Goal: Task Accomplishment & Management: Manage account settings

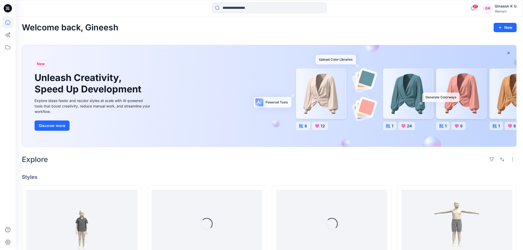
click at [505, 9] on div "Gineesh K G" at bounding box center [506, 6] width 22 height 6
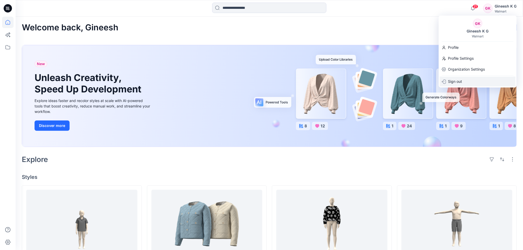
click at [451, 80] on p "Sign out" at bounding box center [455, 82] width 14 height 10
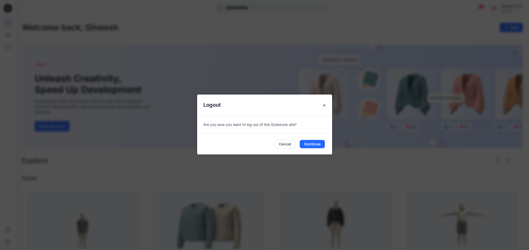
click at [379, 21] on div "Logout Are you sure you want to log out of this Stylezone site? Cancel Continue" at bounding box center [264, 125] width 529 height 250
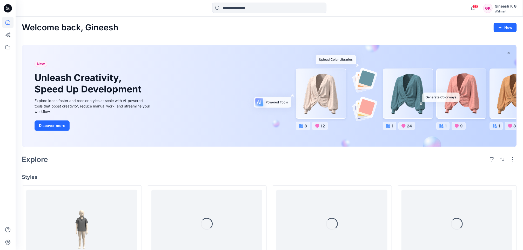
click at [506, 8] on div "Gineesh K G" at bounding box center [506, 6] width 22 height 6
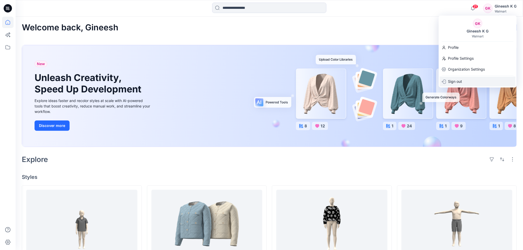
click at [456, 81] on p "Sign out" at bounding box center [455, 82] width 14 height 10
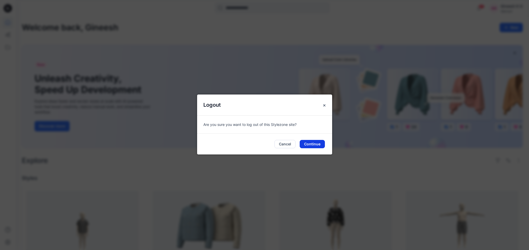
click at [314, 147] on button "Continue" at bounding box center [312, 144] width 25 height 8
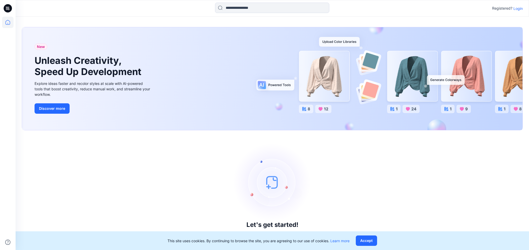
click at [518, 7] on p "Login" at bounding box center [517, 8] width 9 height 5
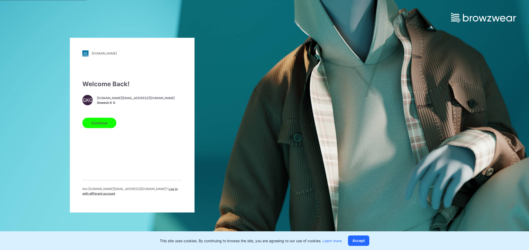
click at [166, 188] on span "Log in with different account" at bounding box center [129, 191] width 95 height 9
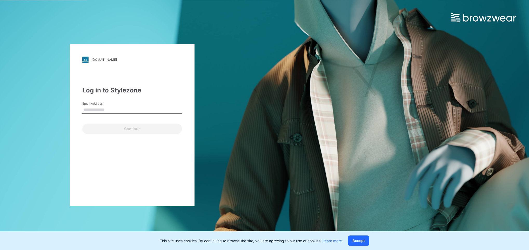
click at [107, 107] on input "Email Address" at bounding box center [132, 110] width 100 height 8
type input "**********"
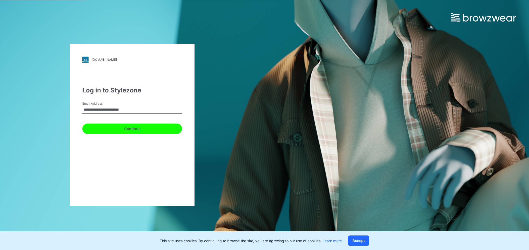
click at [125, 127] on button "Continue" at bounding box center [132, 129] width 100 height 10
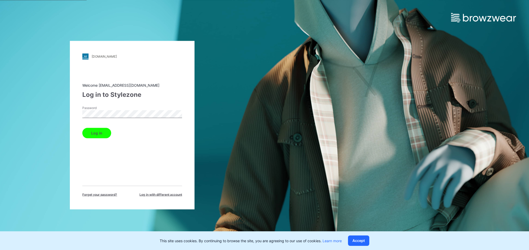
click at [98, 130] on button "Log in" at bounding box center [96, 133] width 29 height 10
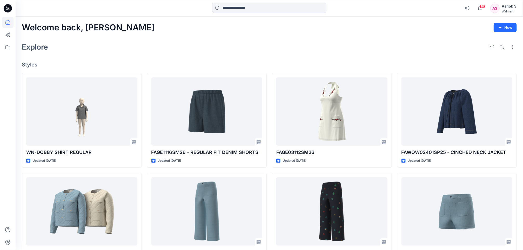
click at [310, 30] on div "Welcome back, Ashok New" at bounding box center [269, 28] width 495 height 10
